Goal: Transaction & Acquisition: Download file/media

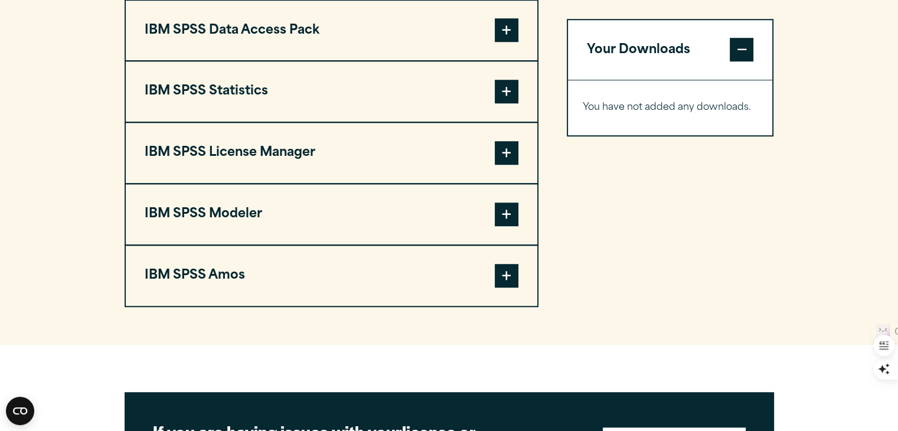
scroll to position [945, 0]
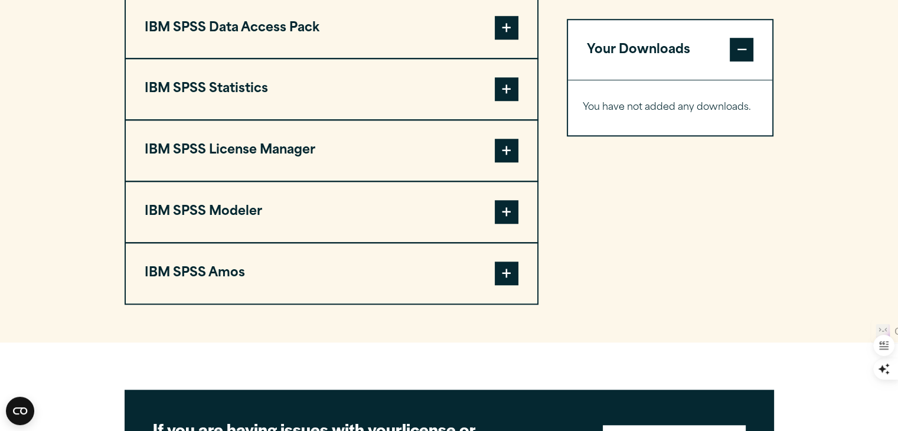
click at [504, 101] on span at bounding box center [507, 89] width 24 height 24
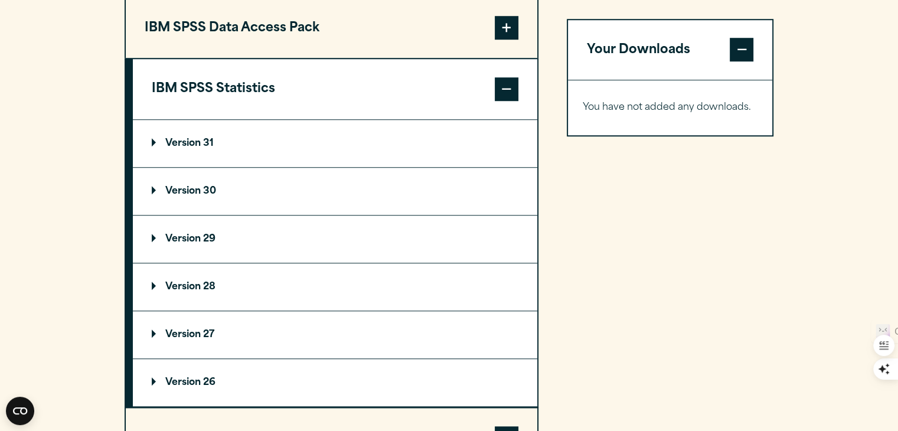
click at [192, 162] on summary "Version 31" at bounding box center [335, 143] width 404 height 47
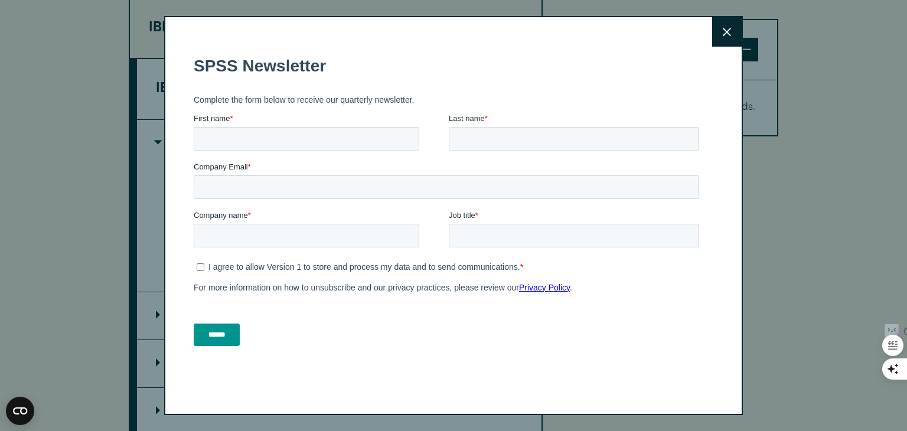
click at [726, 34] on icon at bounding box center [727, 32] width 8 height 9
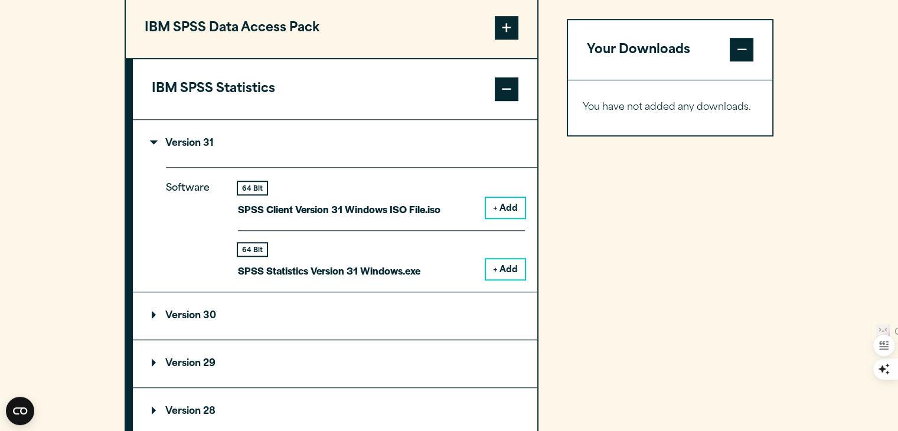
click at [508, 279] on button "+ Add" at bounding box center [505, 269] width 39 height 20
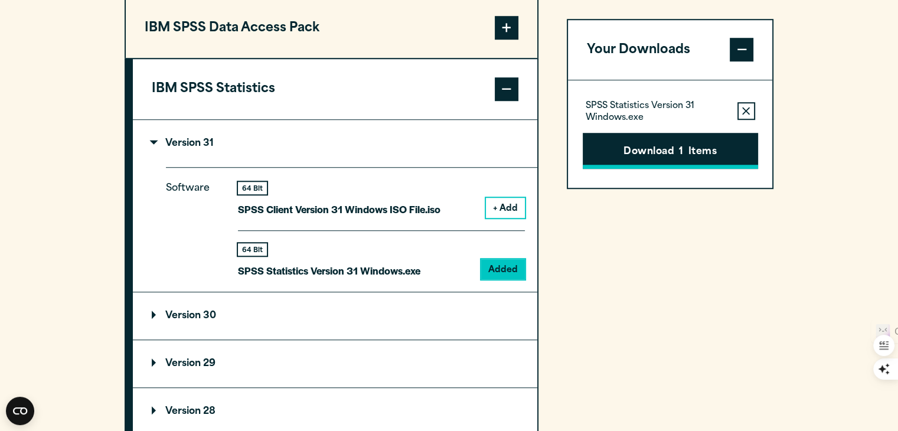
click at [648, 159] on button "Download 1 Items" at bounding box center [670, 151] width 175 height 37
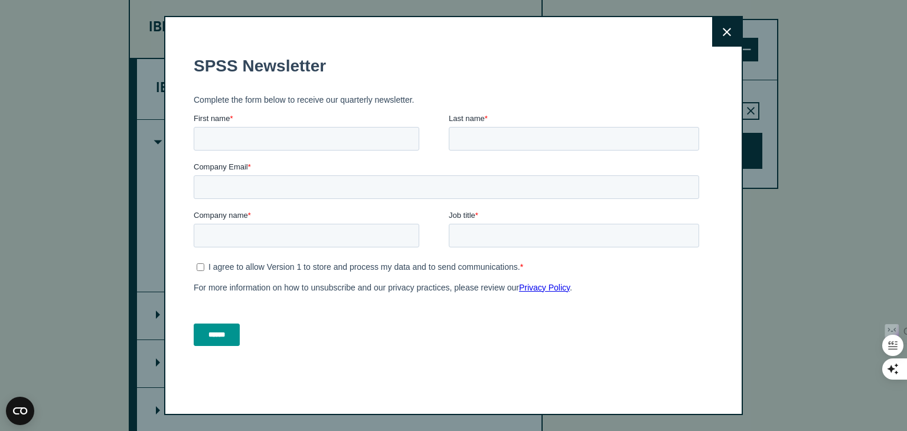
click at [723, 31] on icon at bounding box center [727, 32] width 8 height 9
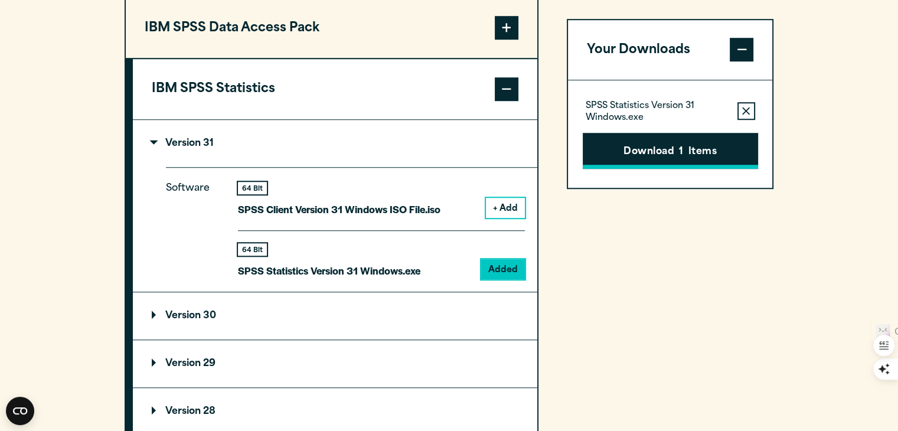
click at [680, 160] on span "1" at bounding box center [681, 152] width 4 height 15
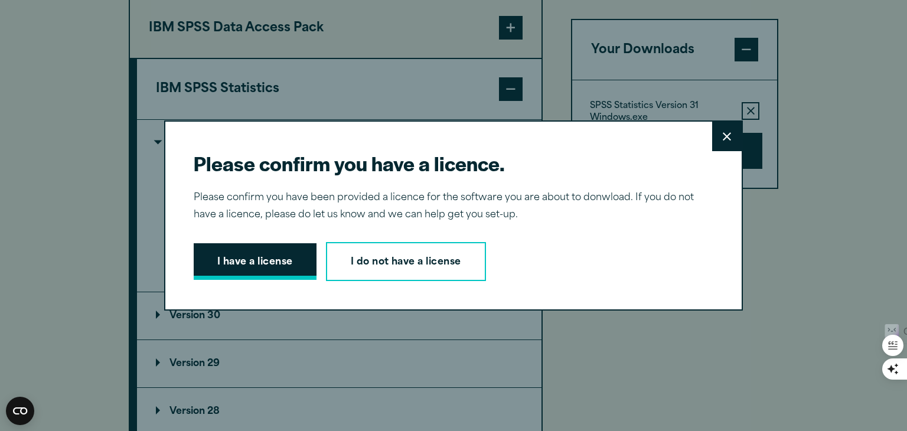
click at [250, 260] on button "I have a license" at bounding box center [255, 261] width 123 height 37
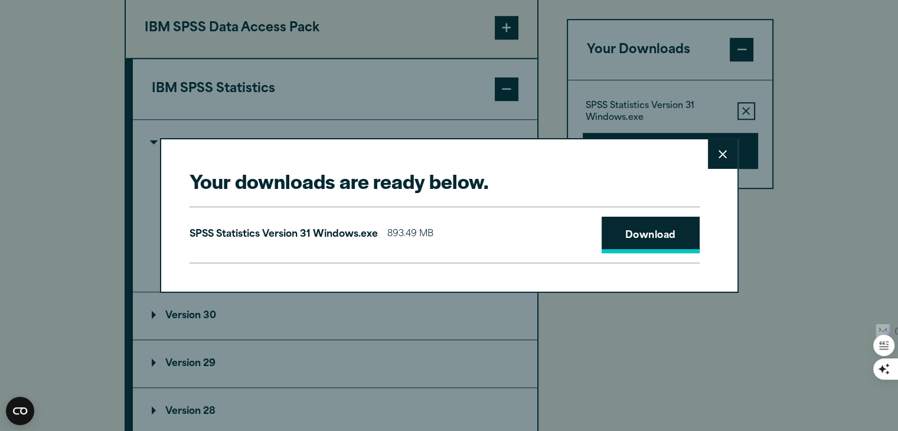
click at [624, 241] on link "Download" at bounding box center [651, 235] width 98 height 37
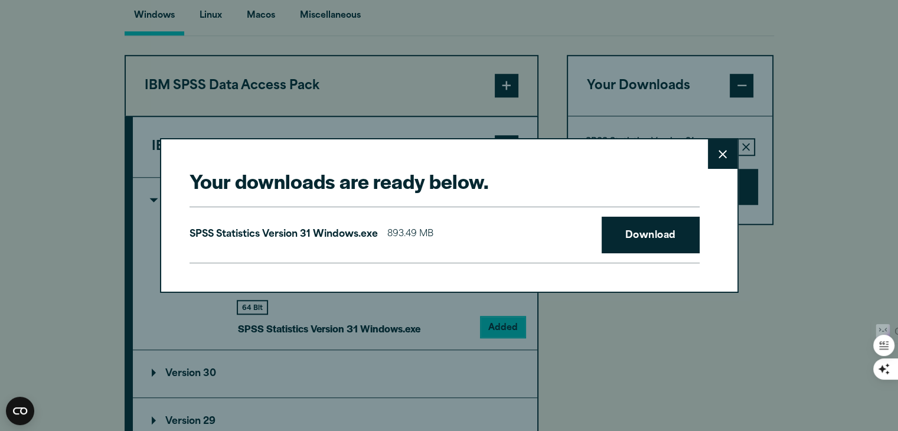
scroll to position [827, 0]
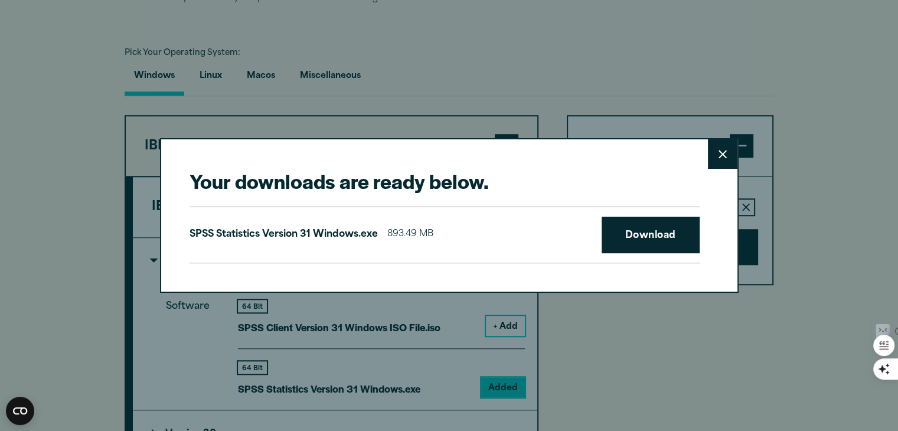
click at [730, 159] on button "Close" at bounding box center [723, 154] width 30 height 30
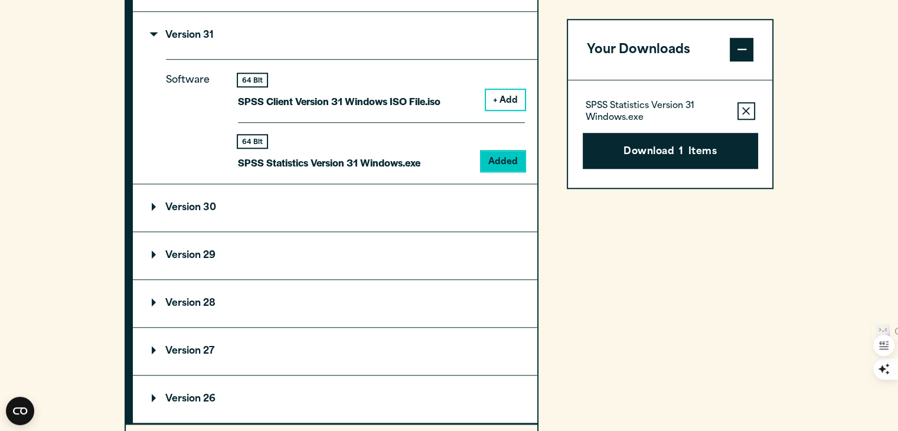
scroll to position [1063, 0]
